Goal: Obtain resource: Download file/media

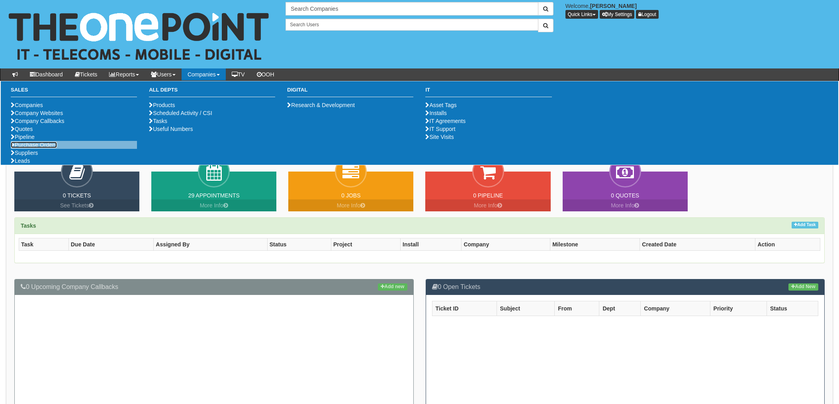
click at [47, 148] on link "Purchase Orders" at bounding box center [34, 145] width 46 height 6
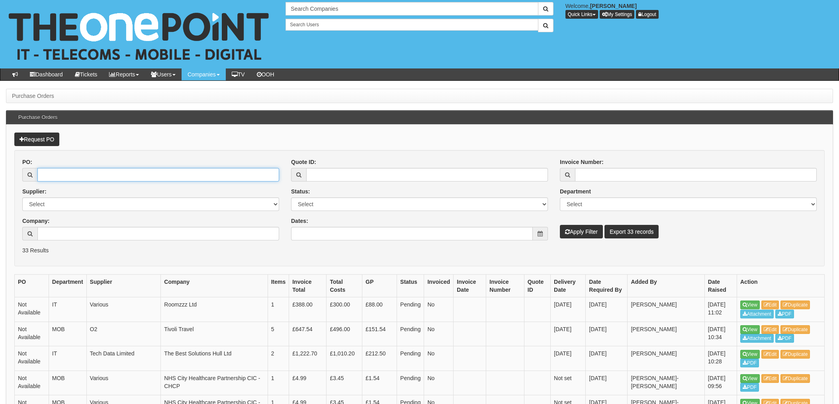
click at [68, 173] on input "PO:" at bounding box center [158, 175] width 242 height 14
type input "14464"
click at [560, 225] on button "Apply Filter" at bounding box center [581, 232] width 43 height 14
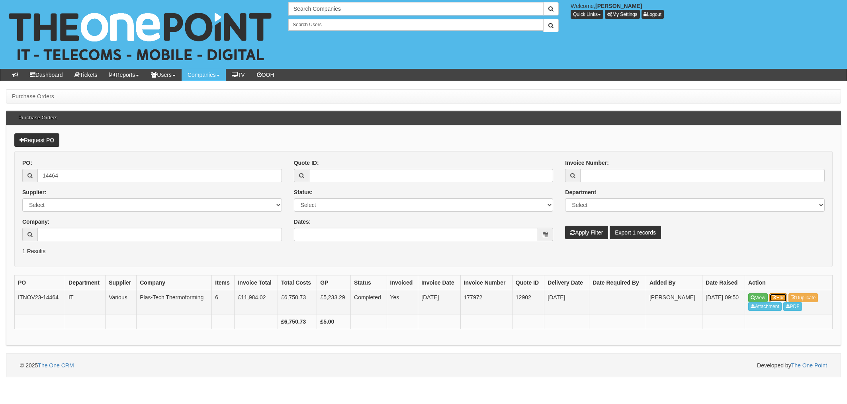
click at [780, 297] on link "Edit" at bounding box center [778, 297] width 18 height 9
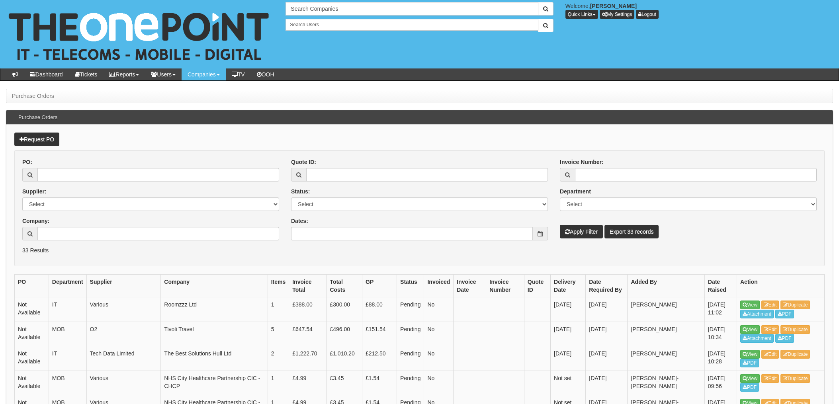
click at [115, 178] on input "PO:" at bounding box center [158, 175] width 242 height 14
type input "14464"
click at [560, 225] on button "Apply Filter" at bounding box center [581, 232] width 43 height 14
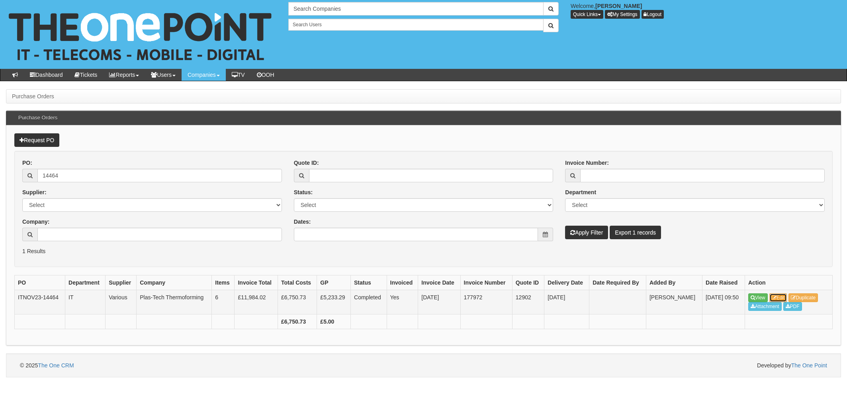
click at [781, 299] on link "Edit" at bounding box center [778, 297] width 18 height 9
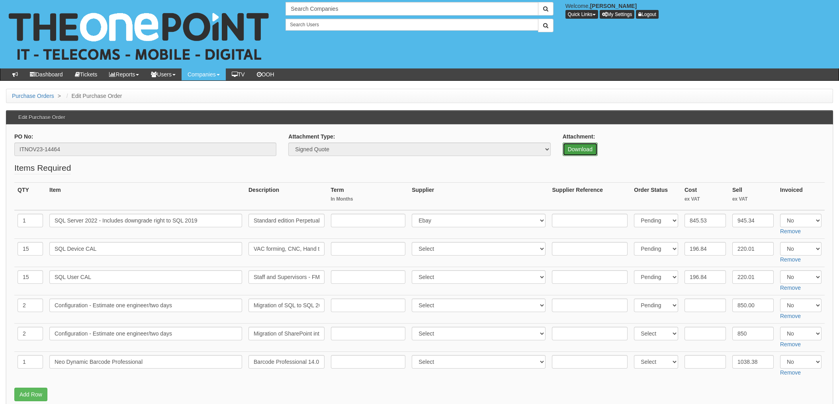
click at [572, 147] on link "Download" at bounding box center [580, 150] width 35 height 14
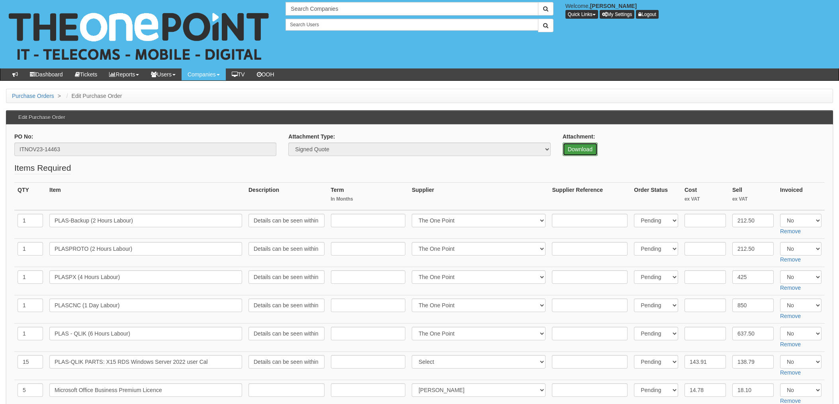
click at [582, 149] on link "Download" at bounding box center [580, 150] width 35 height 14
click at [577, 145] on link "Download" at bounding box center [580, 150] width 35 height 14
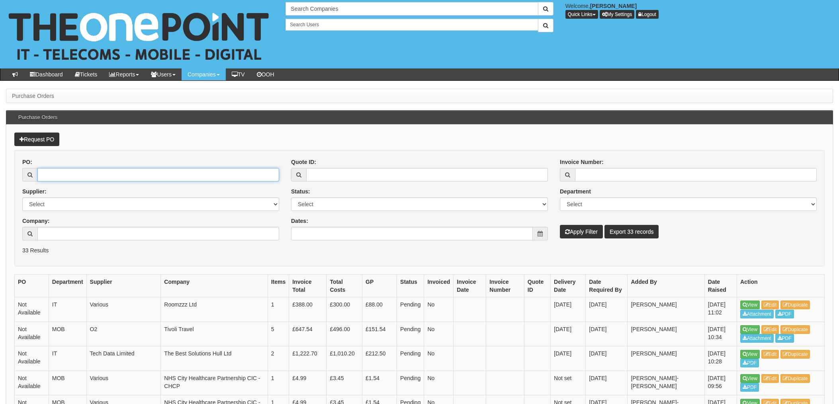
click at [92, 174] on input "PO:" at bounding box center [158, 175] width 242 height 14
drag, startPoint x: 88, startPoint y: 166, endPoint x: 88, endPoint y: 172, distance: 5.2
click at [88, 167] on div "PO:" at bounding box center [150, 169] width 257 height 23
click at [88, 176] on input "PO:" at bounding box center [158, 175] width 242 height 14
type input "14463"
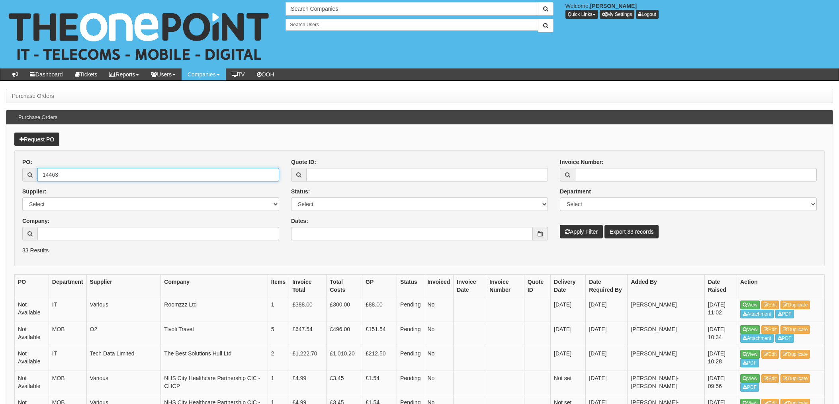
click at [560, 225] on button "Apply Filter" at bounding box center [581, 232] width 43 height 14
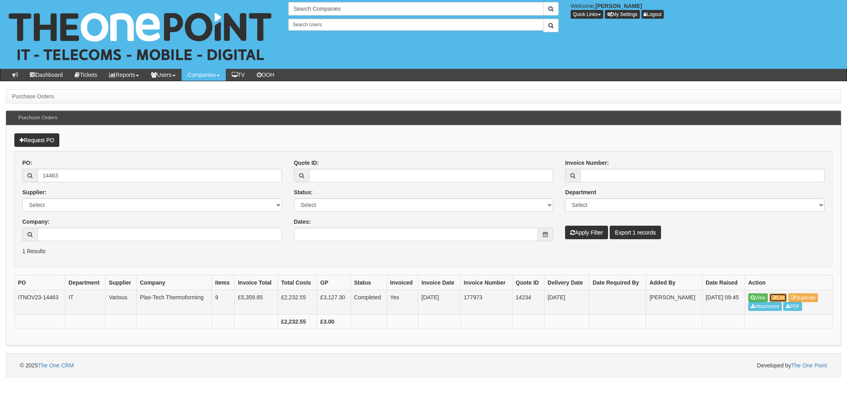
click at [781, 298] on link "Edit" at bounding box center [778, 297] width 18 height 9
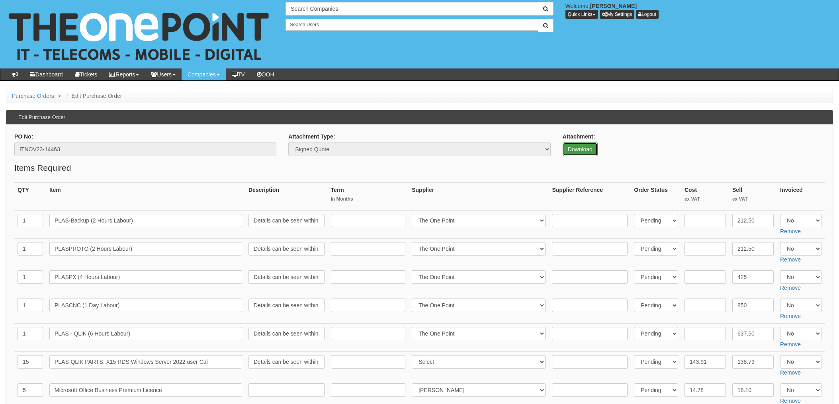
click at [587, 150] on link "Download" at bounding box center [580, 150] width 35 height 14
click at [579, 147] on link "Download" at bounding box center [580, 150] width 35 height 14
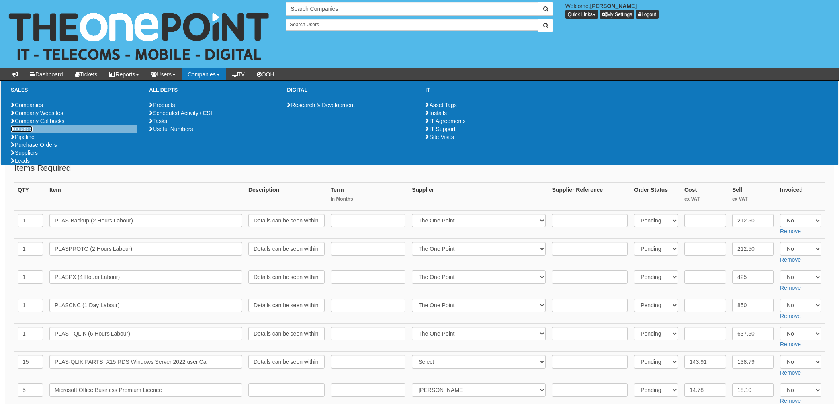
click at [28, 132] on link "Quotes" at bounding box center [22, 129] width 22 height 6
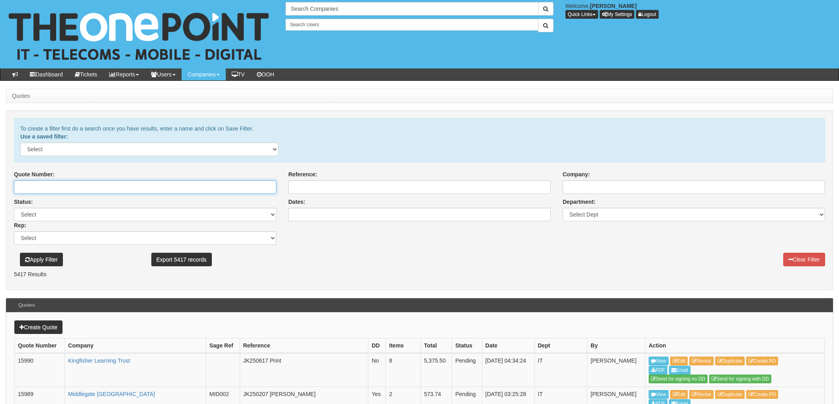
click at [92, 188] on input "Quote Number:" at bounding box center [145, 187] width 262 height 14
type input "14234"
click at [20, 253] on button "Apply Filter" at bounding box center [41, 260] width 43 height 14
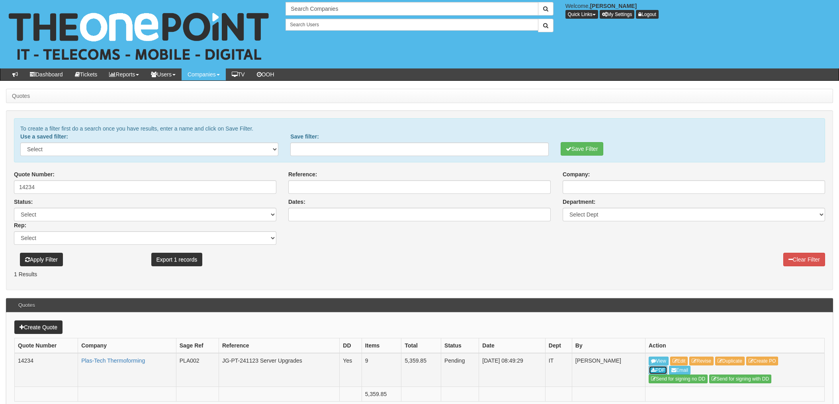
click at [659, 369] on link "PDF" at bounding box center [658, 370] width 19 height 9
click at [507, 261] on div "Clear Filter" at bounding box center [556, 257] width 549 height 25
